Goal: Task Accomplishment & Management: Manage account settings

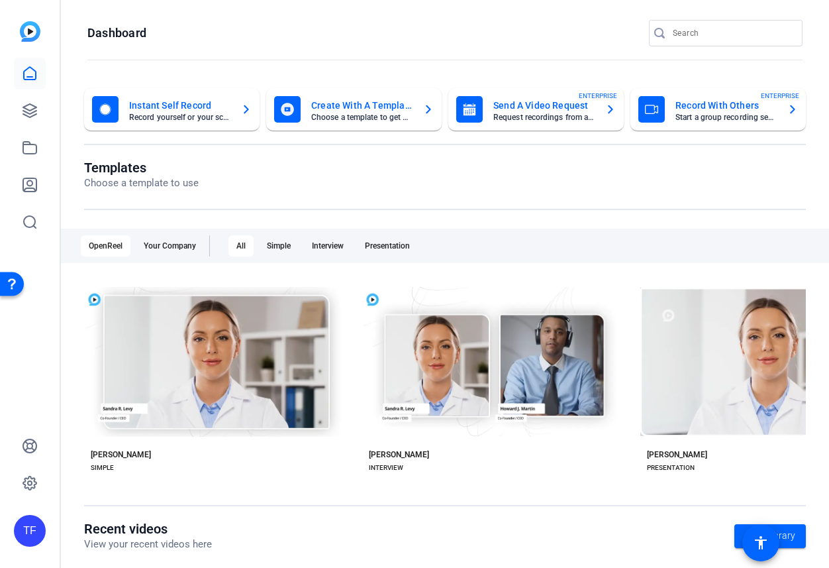
click at [278, 23] on openreel-page-title "Dashboard" at bounding box center [444, 33] width 715 height 26
click at [26, 535] on div "TF" at bounding box center [30, 531] width 32 height 32
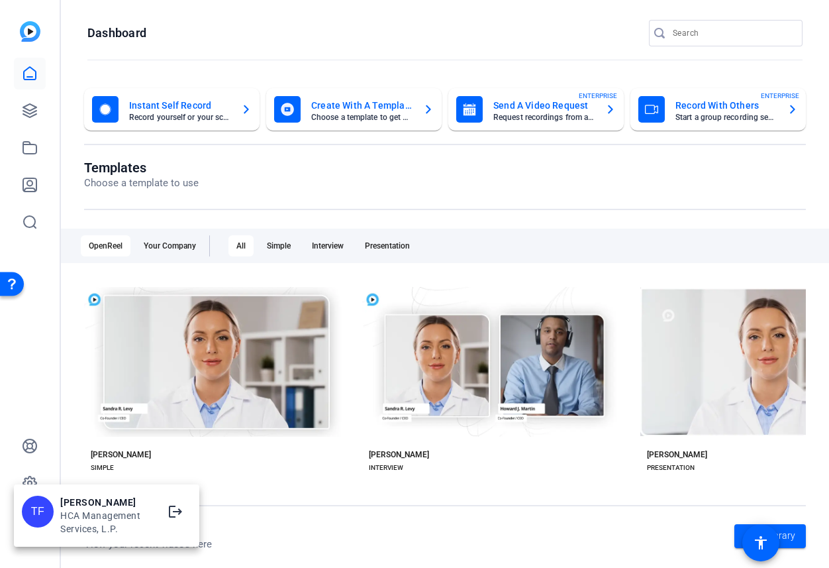
click at [40, 403] on div at bounding box center [414, 284] width 829 height 568
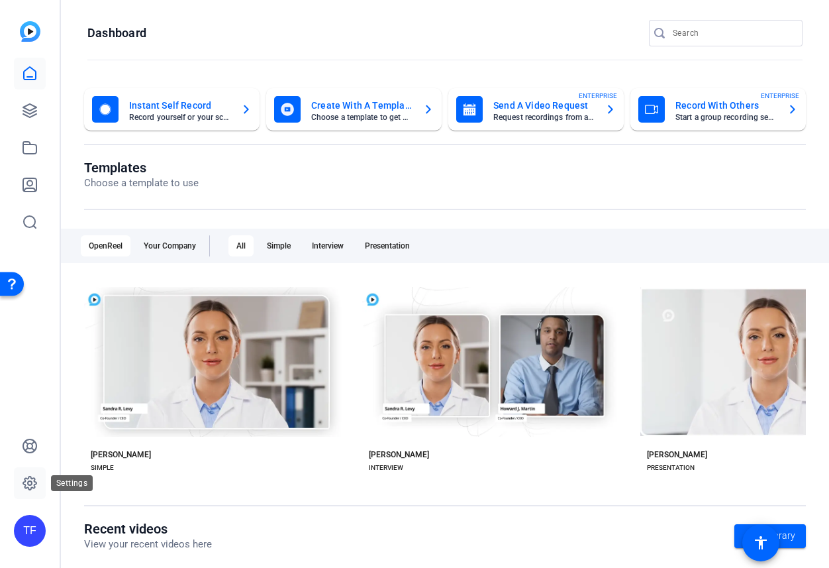
click at [31, 478] on icon at bounding box center [29, 482] width 13 height 13
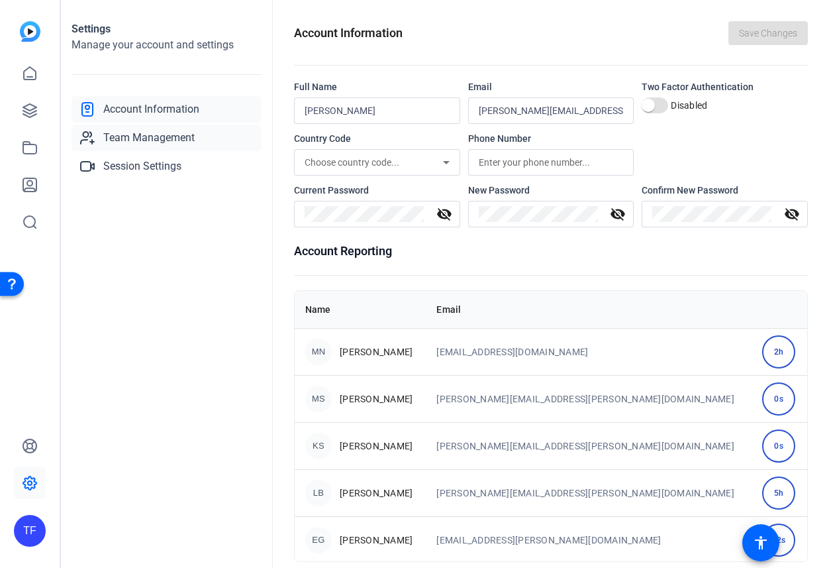
click at [166, 138] on span "Team Management" at bounding box center [148, 138] width 91 height 16
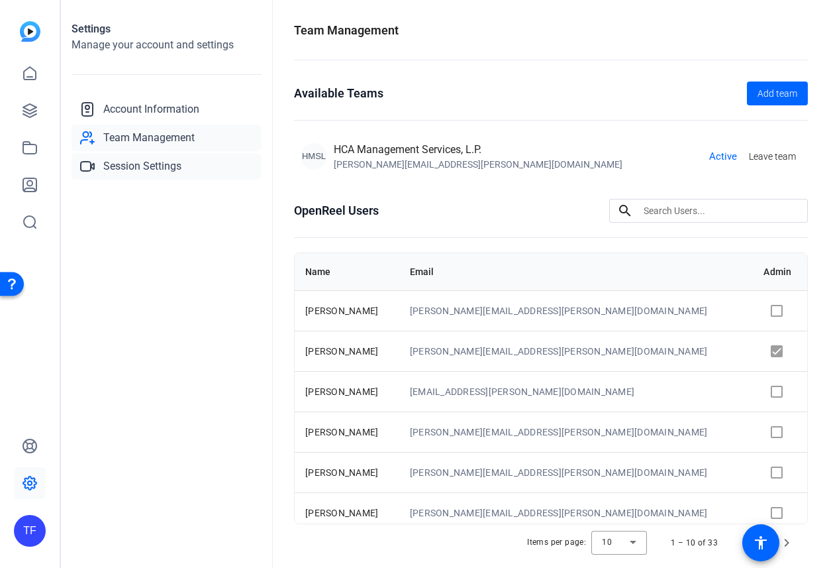
click at [146, 164] on span "Session Settings" at bounding box center [142, 166] width 78 height 16
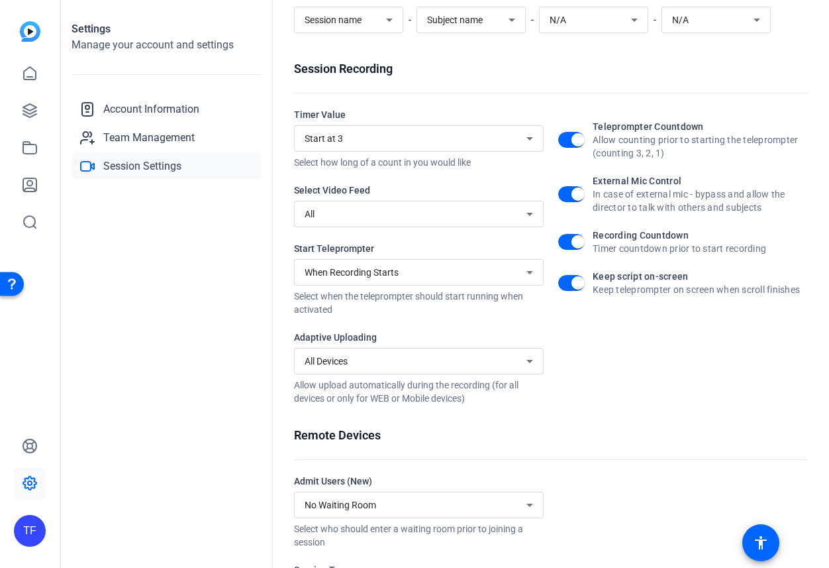
scroll to position [205, 0]
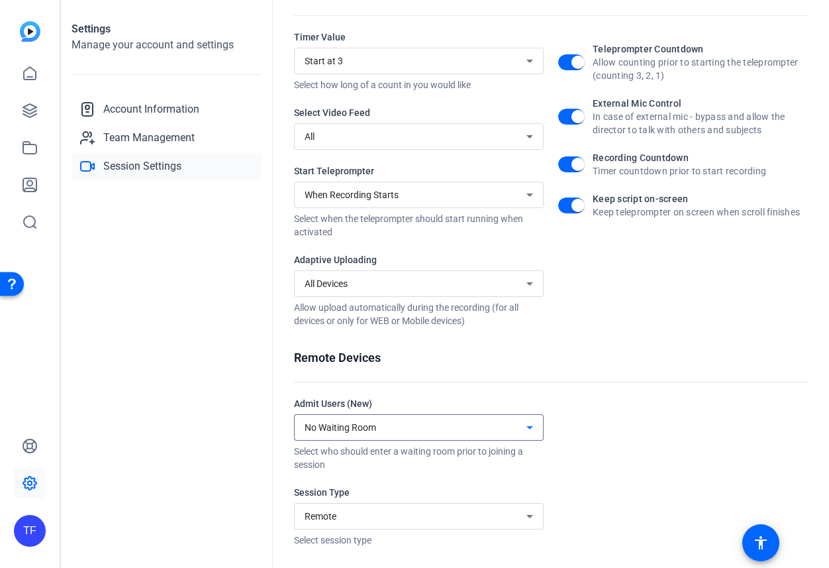
click at [532, 427] on icon at bounding box center [530, 427] width 16 height 16
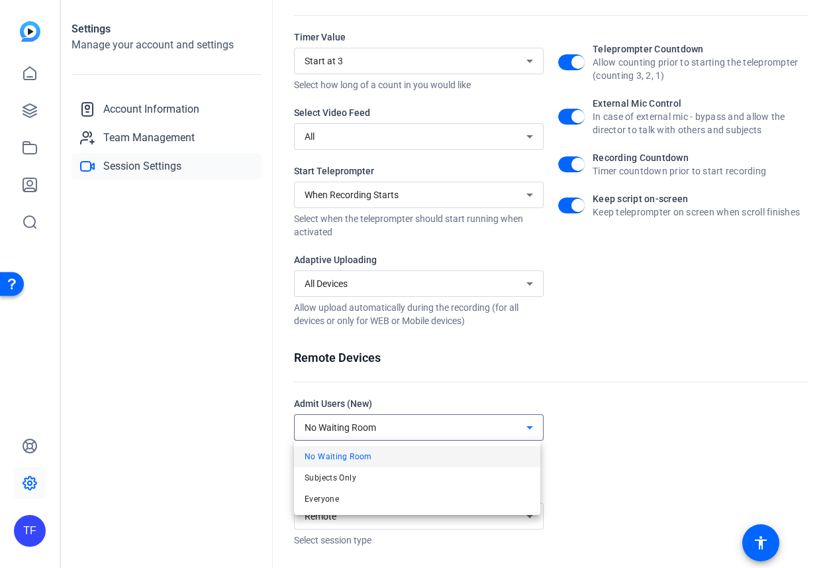
click at [609, 425] on div at bounding box center [414, 284] width 829 height 568
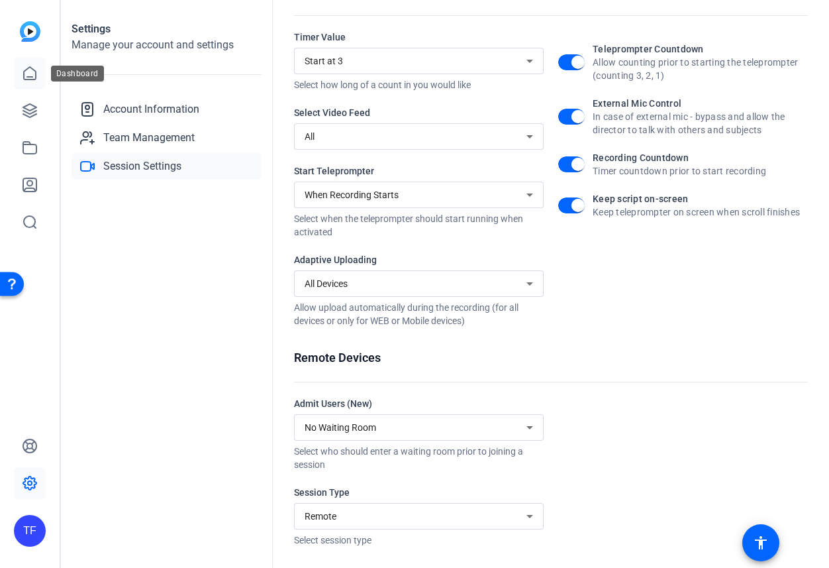
click at [26, 72] on icon at bounding box center [30, 74] width 16 height 16
